Goal: Entertainment & Leisure: Consume media (video, audio)

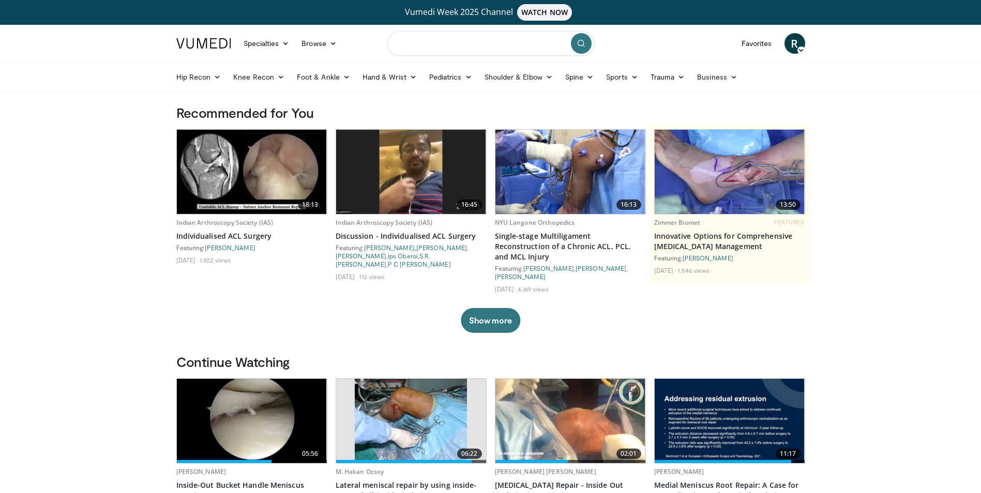
click at [466, 46] on input "Search topics, interventions" at bounding box center [490, 43] width 207 height 25
type input "*****"
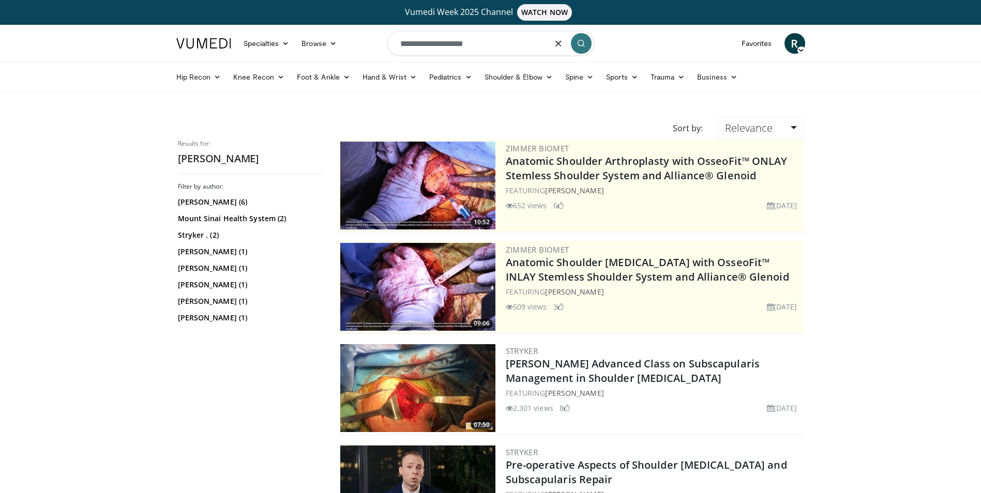
type input "**********"
click at [209, 204] on link "Paul Cagle (6)" at bounding box center [249, 202] width 142 height 10
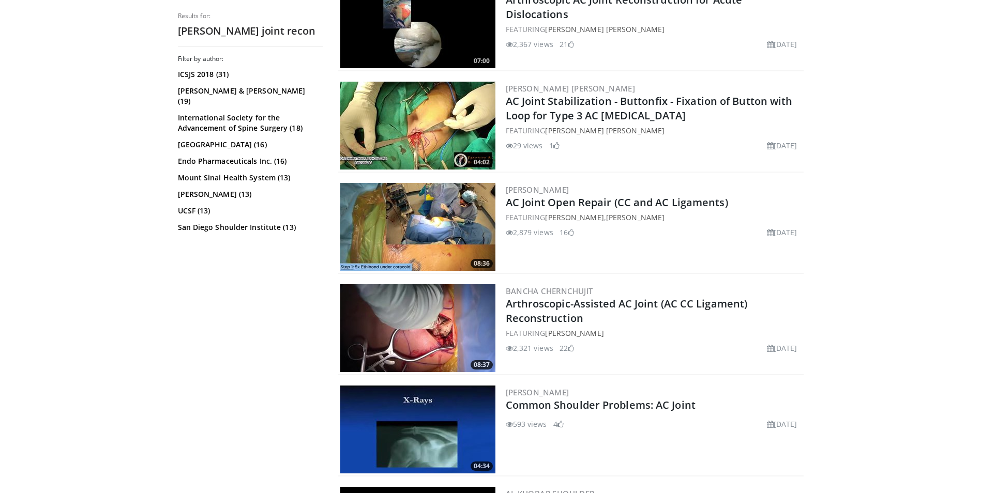
scroll to position [621, 0]
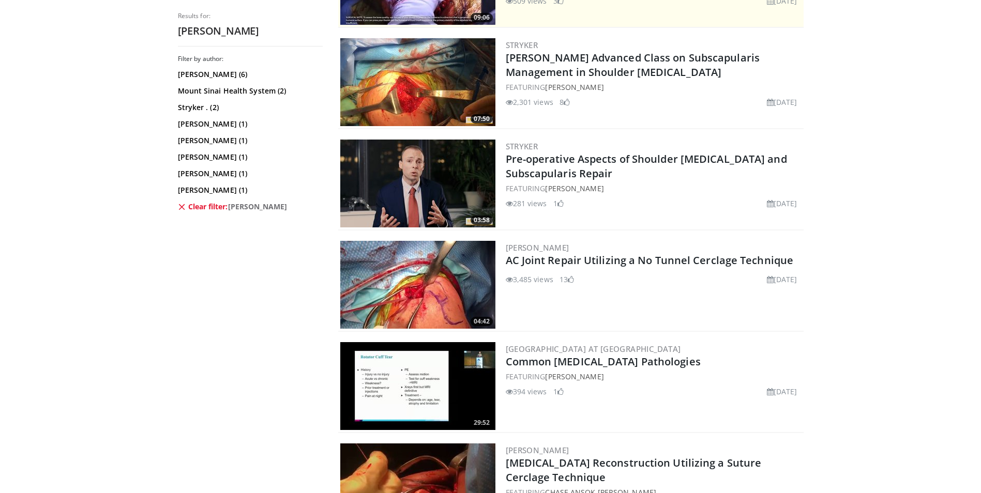
scroll to position [310, 0]
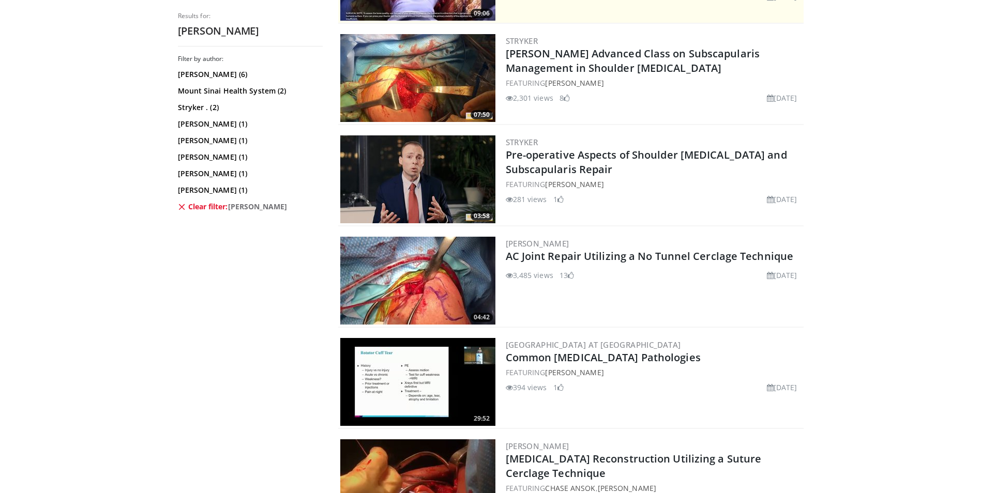
click at [415, 266] on img at bounding box center [417, 281] width 155 height 88
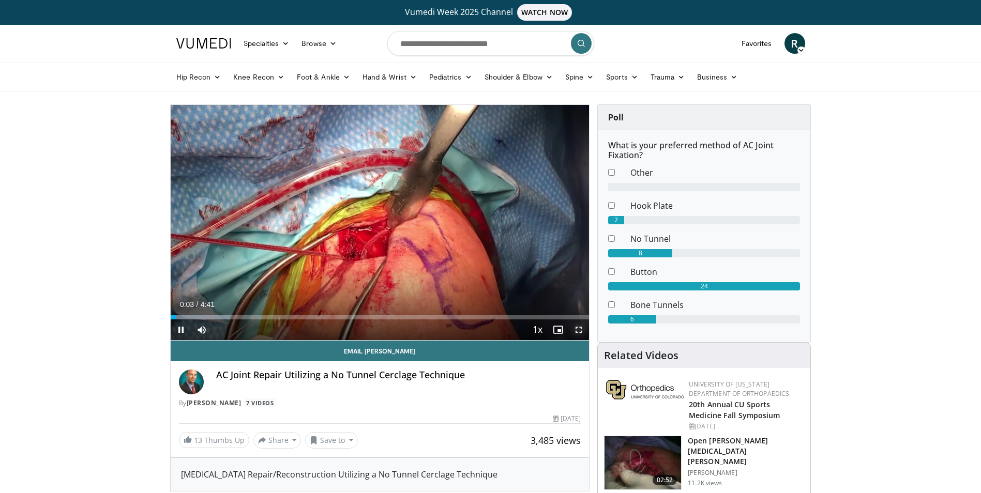
click at [580, 326] on span "Video Player" at bounding box center [578, 330] width 21 height 21
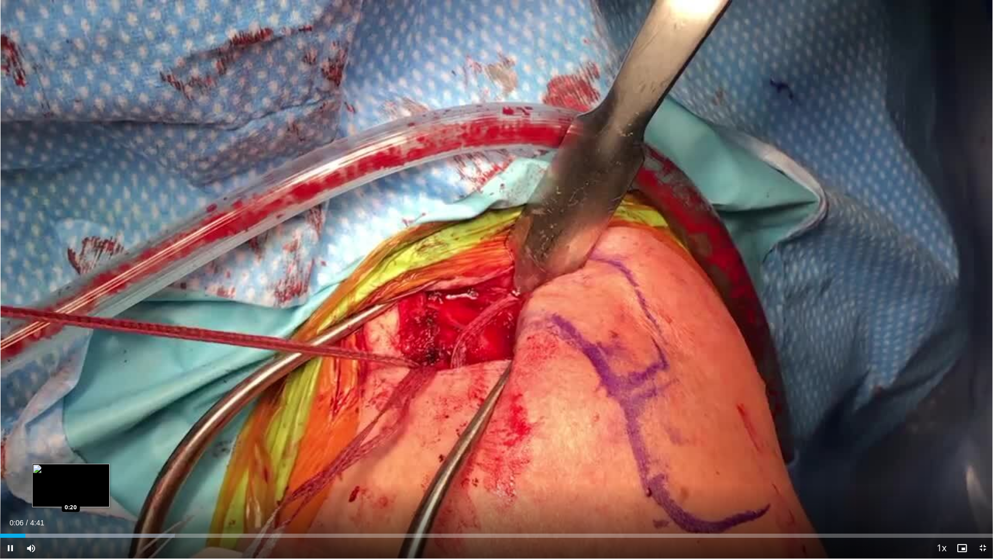
click at [71, 493] on div "Loaded : 17.61% 0:07 0:20" at bounding box center [496, 533] width 993 height 10
click at [112, 493] on div "Progress Bar" at bounding box center [140, 535] width 280 height 4
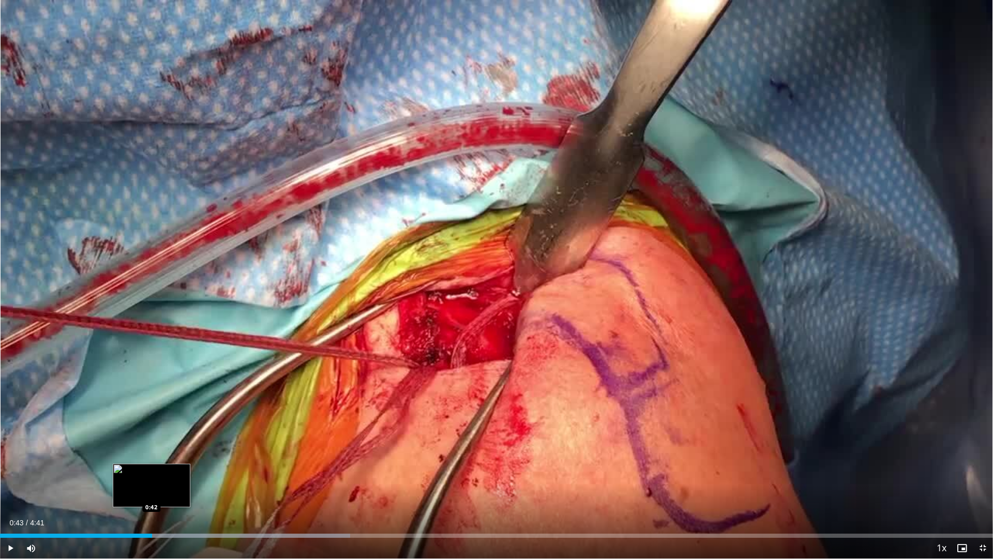
click at [152, 493] on div "Loaded : 35.25% 0:43 0:42" at bounding box center [496, 533] width 993 height 10
click at [178, 493] on div "Loaded : 38.78% 0:45 0:50" at bounding box center [496, 533] width 993 height 10
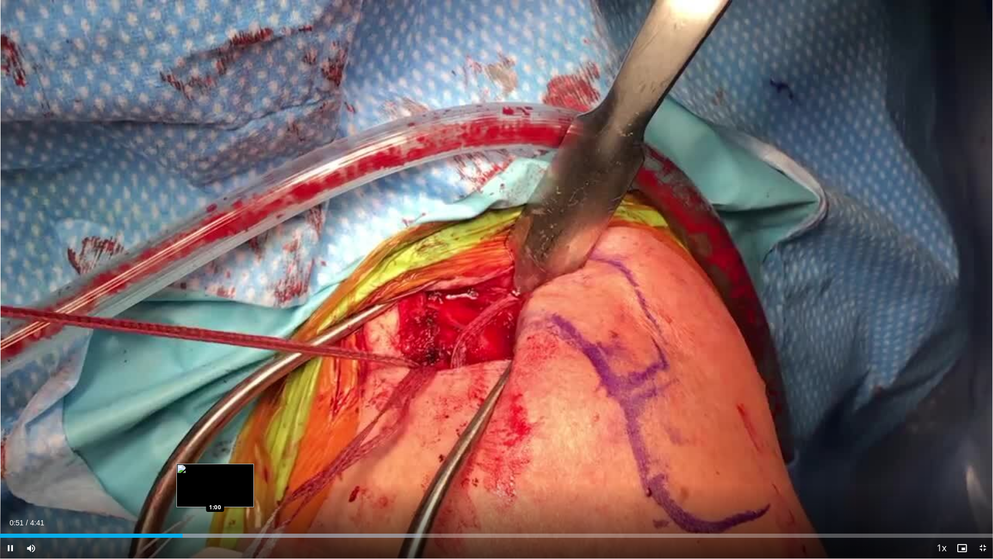
click at [215, 493] on div "Loaded : 42.31% 0:51 1:00" at bounding box center [496, 533] width 993 height 10
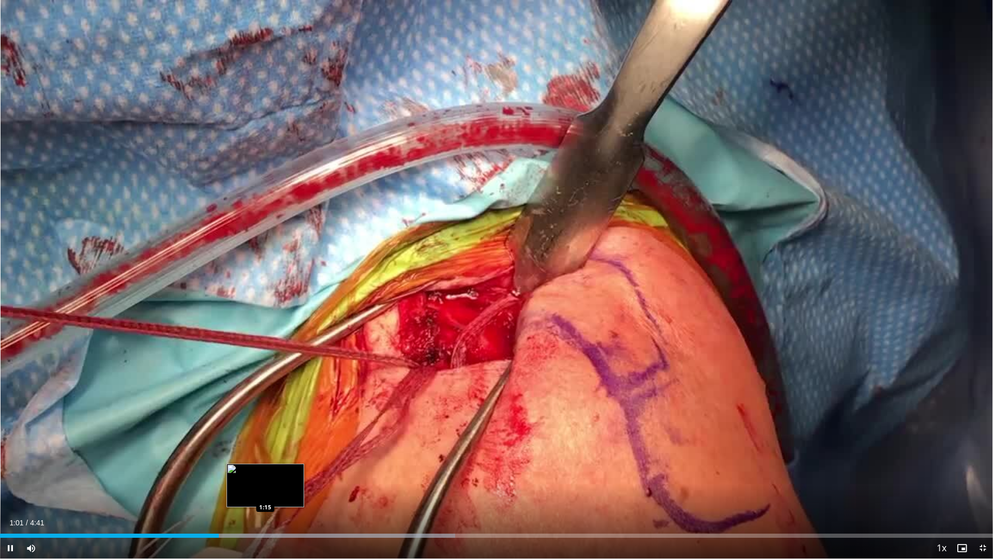
click at [265, 493] on div "Loaded : 45.83% 1:01 1:15" at bounding box center [496, 535] width 993 height 4
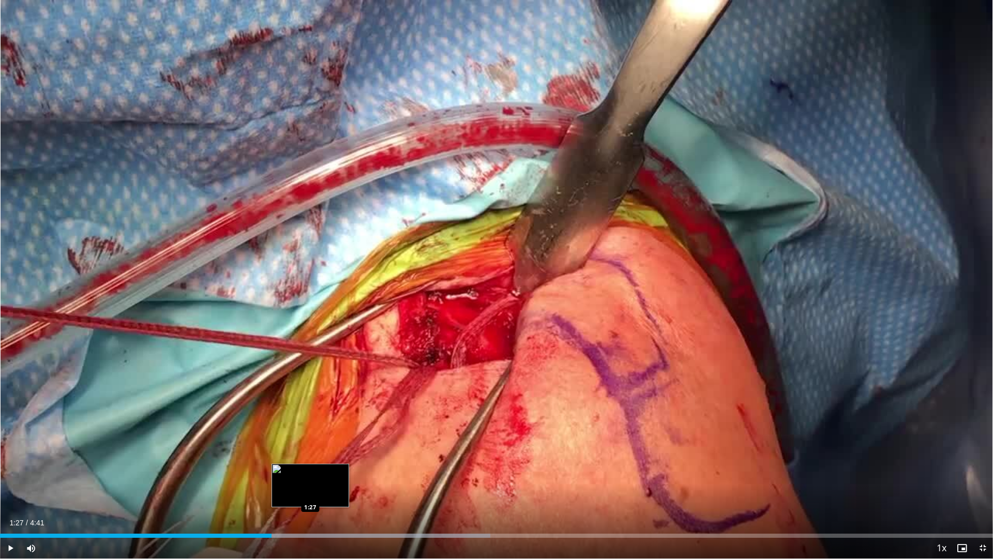
click at [310, 493] on div "Loaded : 49.36% 1:16 1:27" at bounding box center [496, 533] width 993 height 10
click at [299, 493] on div "Loaded : 53.39% 1:29 1:24" at bounding box center [496, 533] width 993 height 10
click at [286, 493] on div "Loaded : 53.39% 1:25 1:20" at bounding box center [496, 535] width 993 height 4
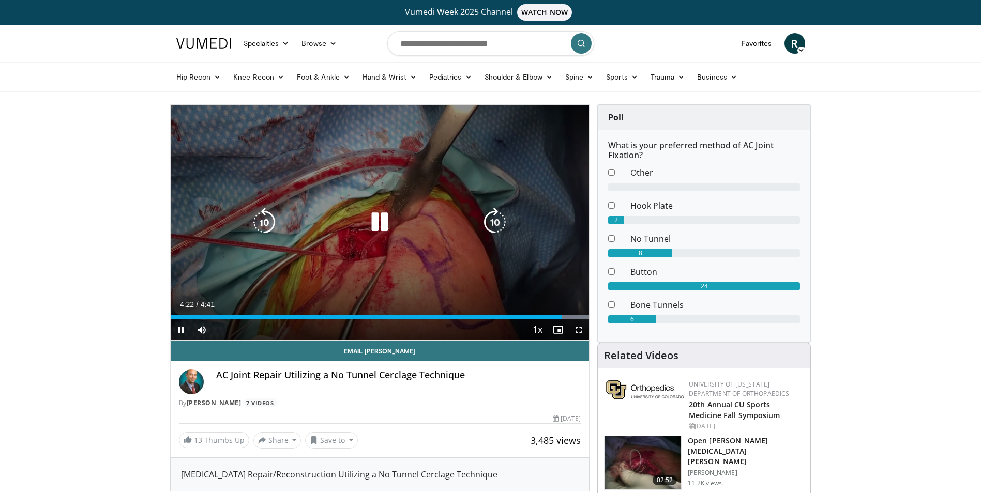
click at [373, 174] on div "10 seconds Tap to unmute" at bounding box center [380, 222] width 419 height 235
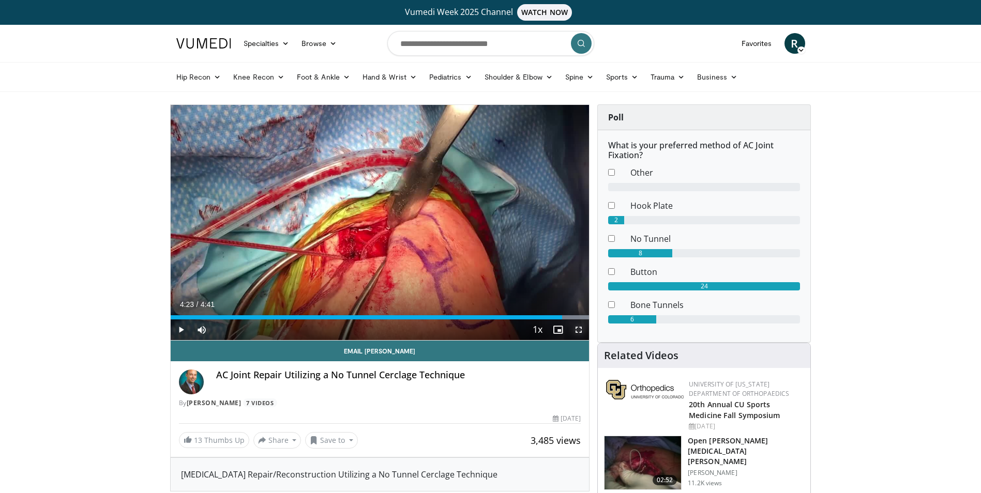
click at [579, 332] on span "Video Player" at bounding box center [578, 330] width 21 height 21
